Goal: Task Accomplishment & Management: Use online tool/utility

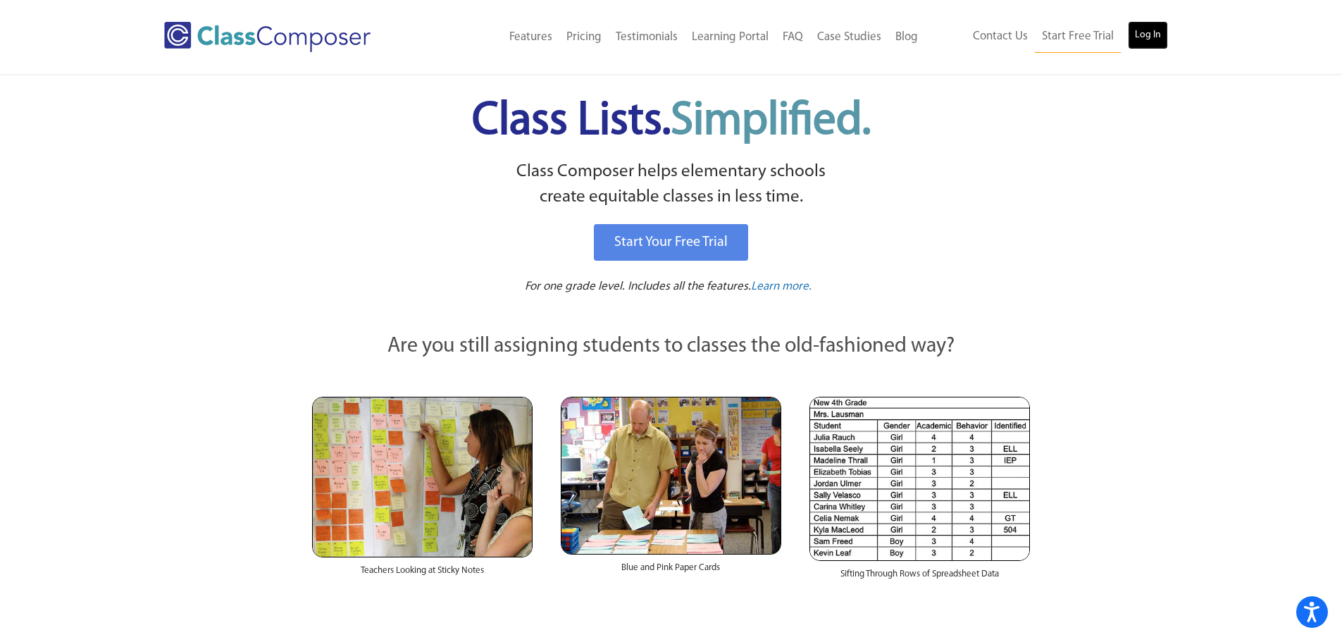
click at [1165, 46] on link "Log In" at bounding box center [1148, 35] width 40 height 28
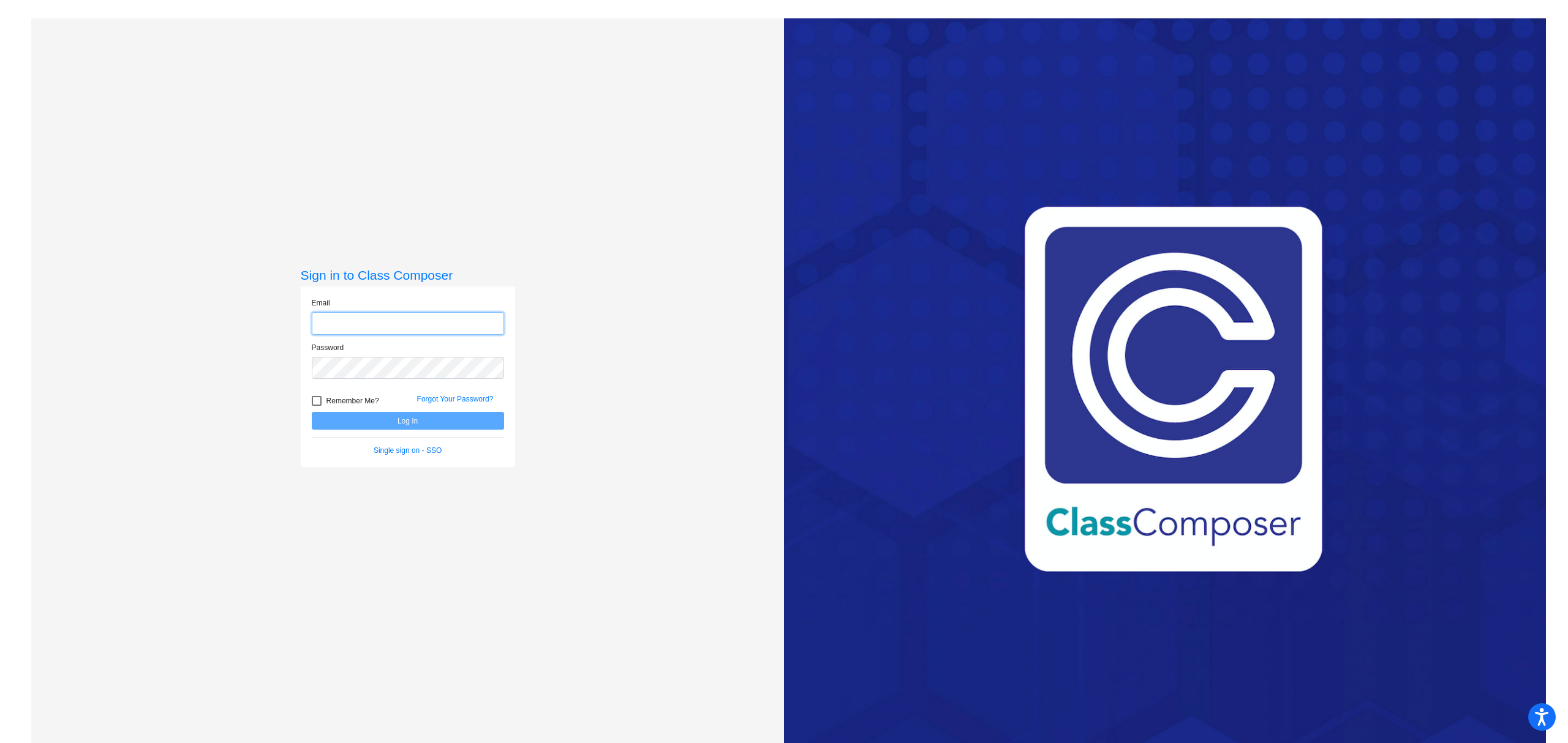
type input "[EMAIL_ADDRESS][DOMAIN_NAME]"
click at [475, 424] on button "Log In" at bounding box center [408, 421] width 192 height 17
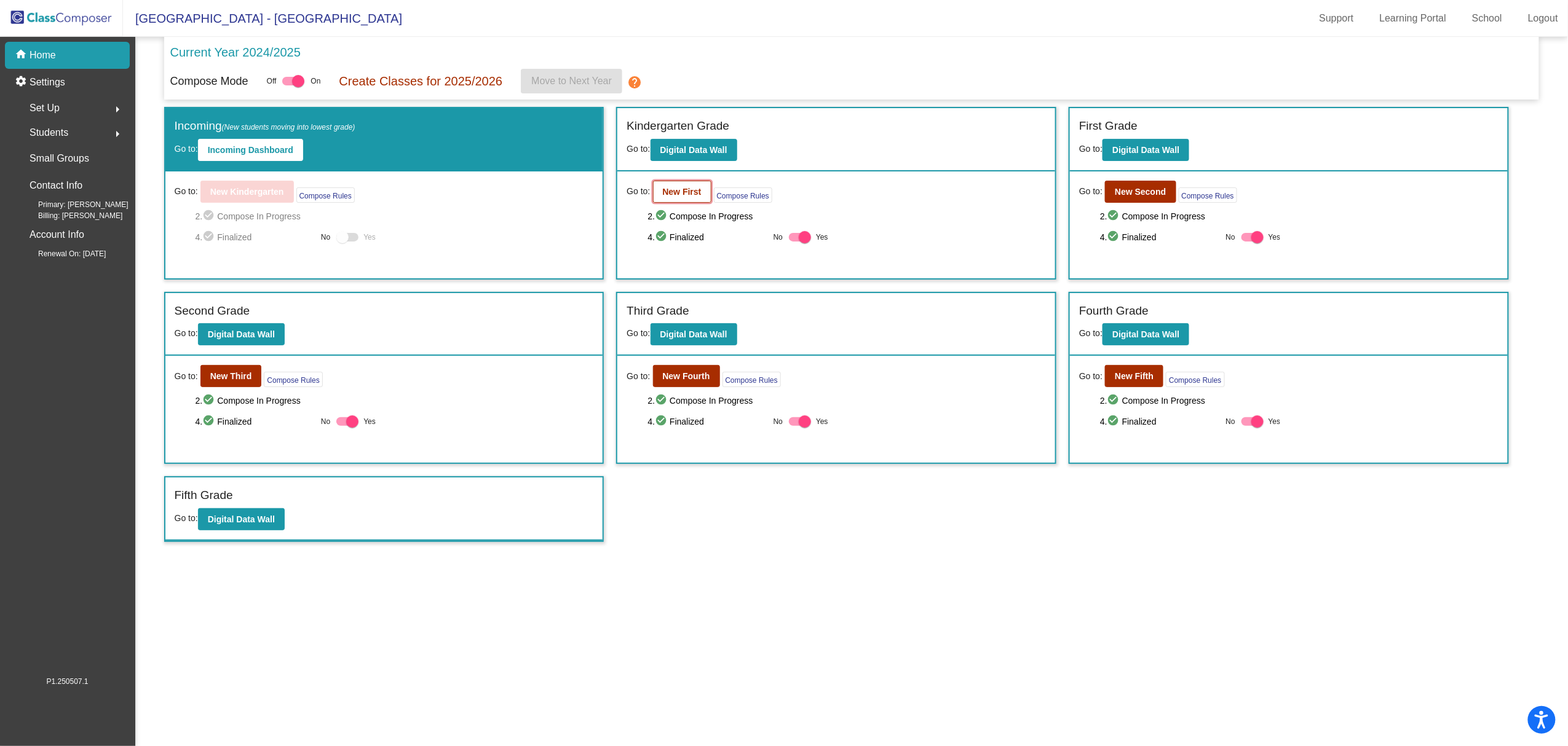
click at [667, 192] on b "New First" at bounding box center [681, 191] width 38 height 10
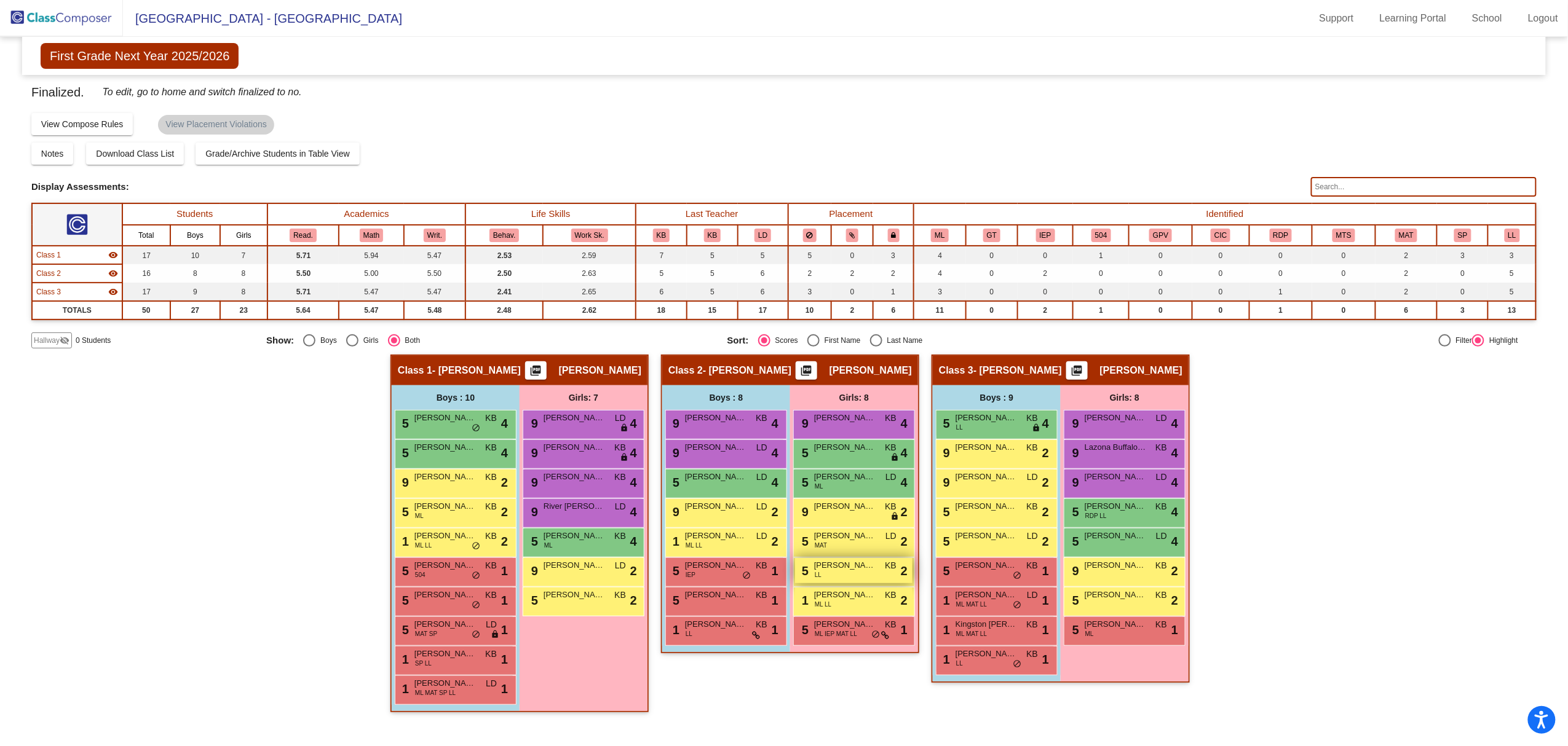
scroll to position [1, 0]
click at [1463, 496] on div "Hallway - Hallway Class picture_as_pdf Add Student First Name Last Name Student…" at bounding box center [784, 540] width 1505 height 370
click at [1339, 461] on div "Hallway - Hallway Class picture_as_pdf Add Student First Name Last Name Student…" at bounding box center [784, 540] width 1505 height 370
